Goal: Find specific page/section: Find specific page/section

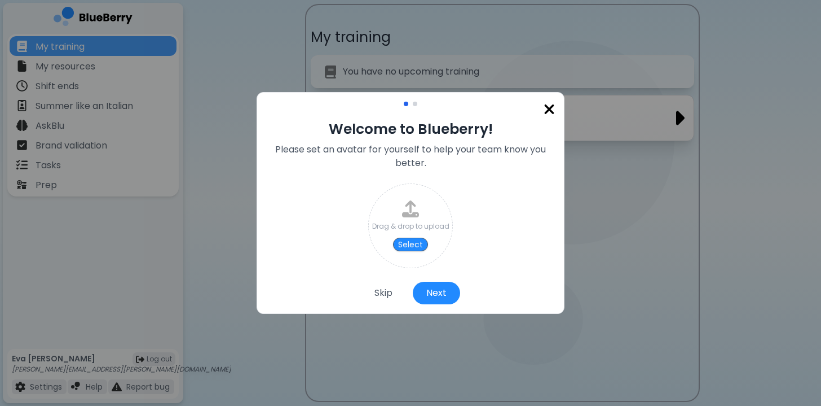
click at [549, 107] on img at bounding box center [549, 109] width 11 height 15
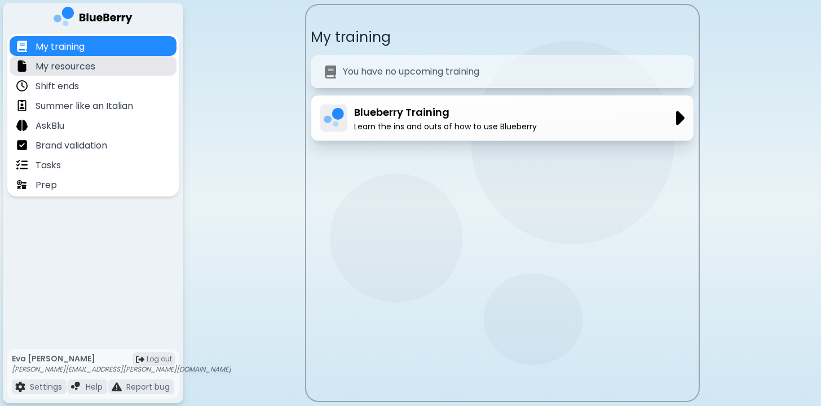
click at [87, 62] on p "My resources" at bounding box center [66, 67] width 60 height 14
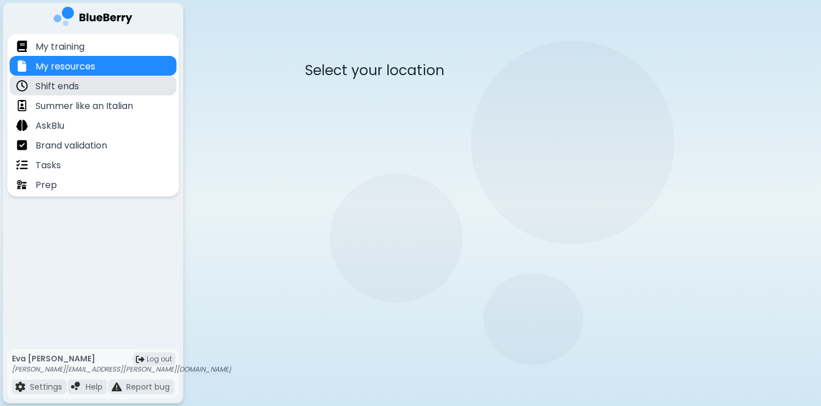
click at [82, 85] on div "Shift ends" at bounding box center [93, 86] width 167 height 20
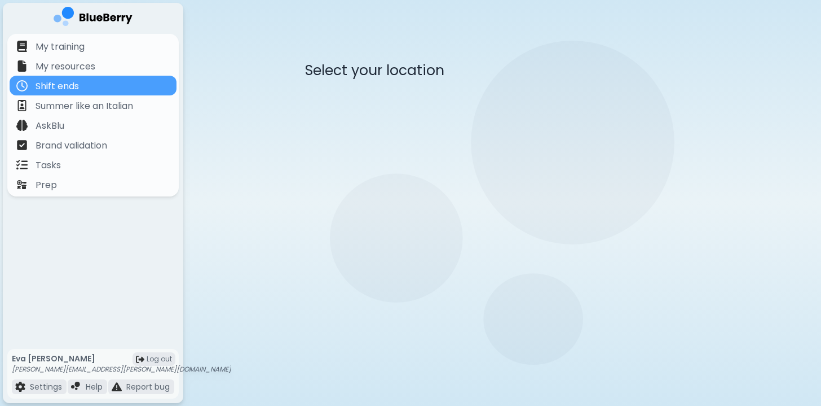
click at [434, 117] on p "MONZO Burger" at bounding box center [401, 112] width 68 height 14
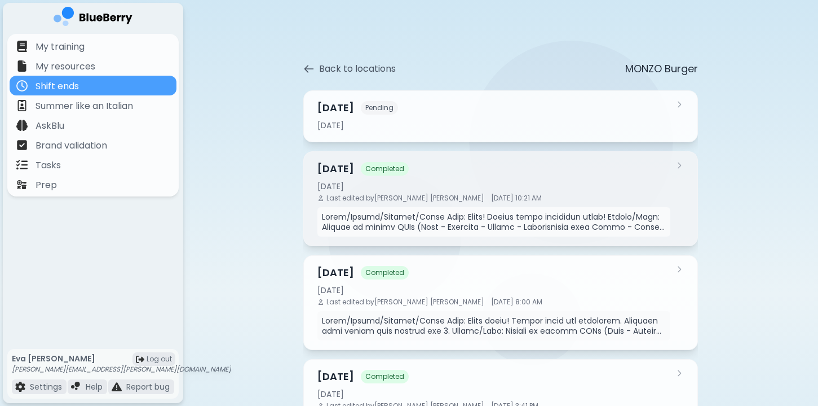
click at [475, 170] on div "[DATE] Completed" at bounding box center [494, 169] width 353 height 16
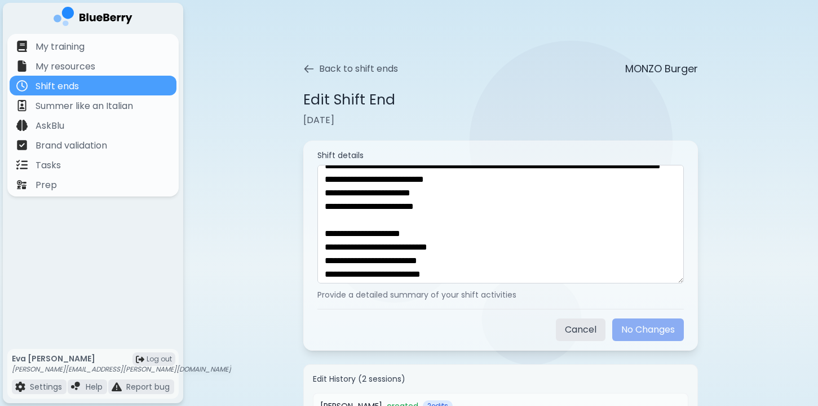
scroll to position [997, 0]
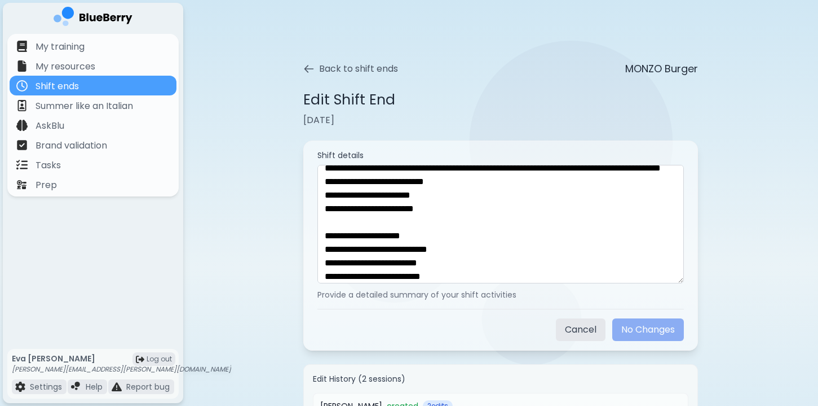
click at [554, 73] on div "Back to shift ends MONZO Burger" at bounding box center [500, 69] width 395 height 16
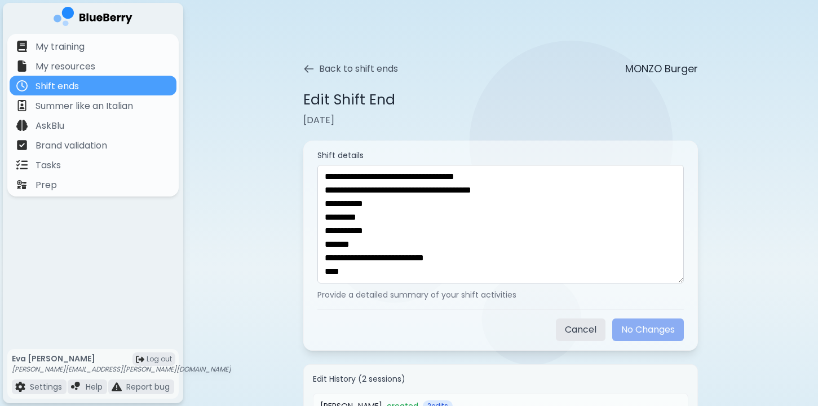
scroll to position [1160, 0]
